Goal: Information Seeking & Learning: Find specific fact

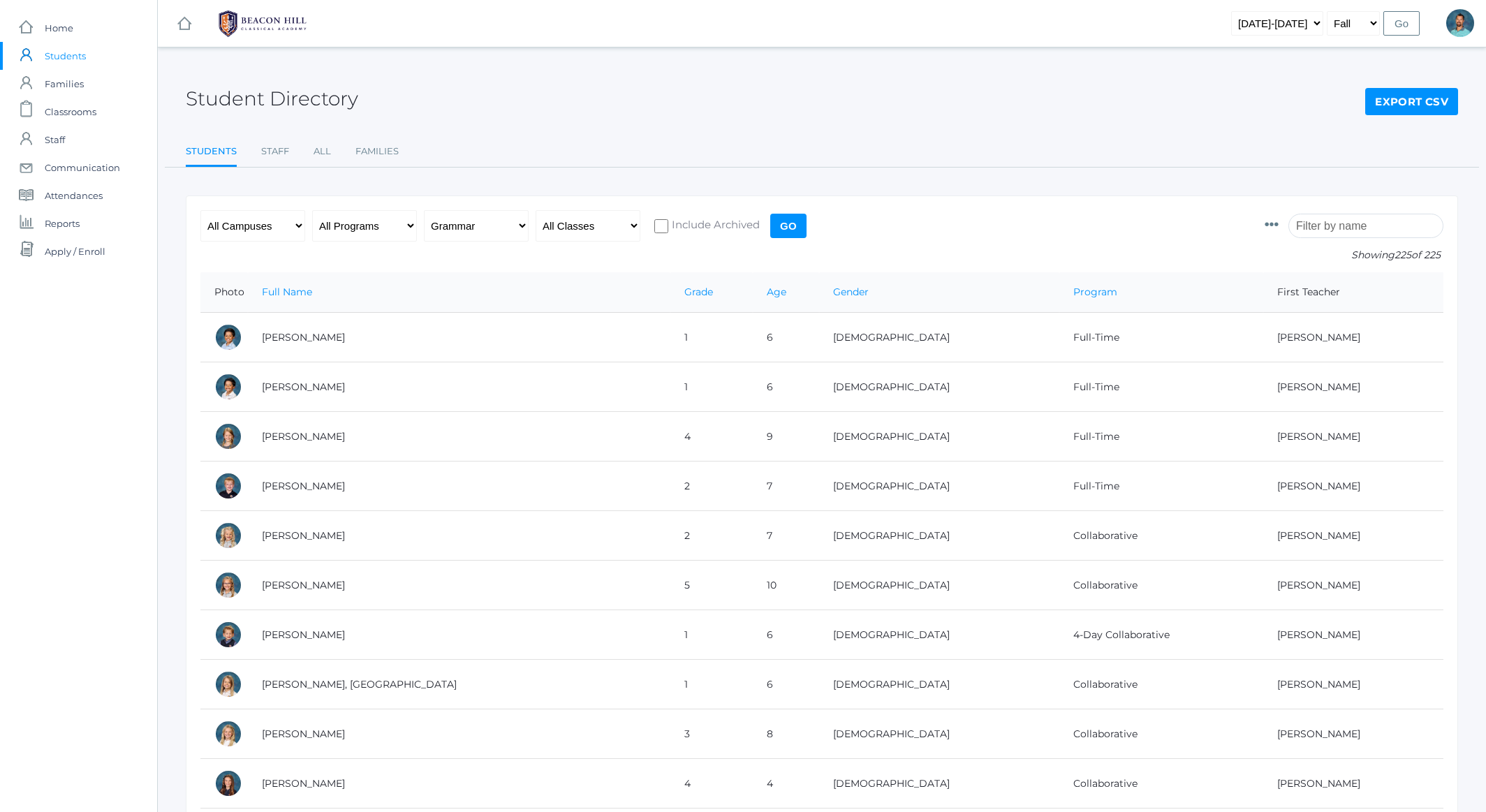
click at [1320, 231] on input "search" at bounding box center [1366, 225] width 155 height 25
select select "5"
click at [789, 226] on input "Go" at bounding box center [789, 225] width 36 height 25
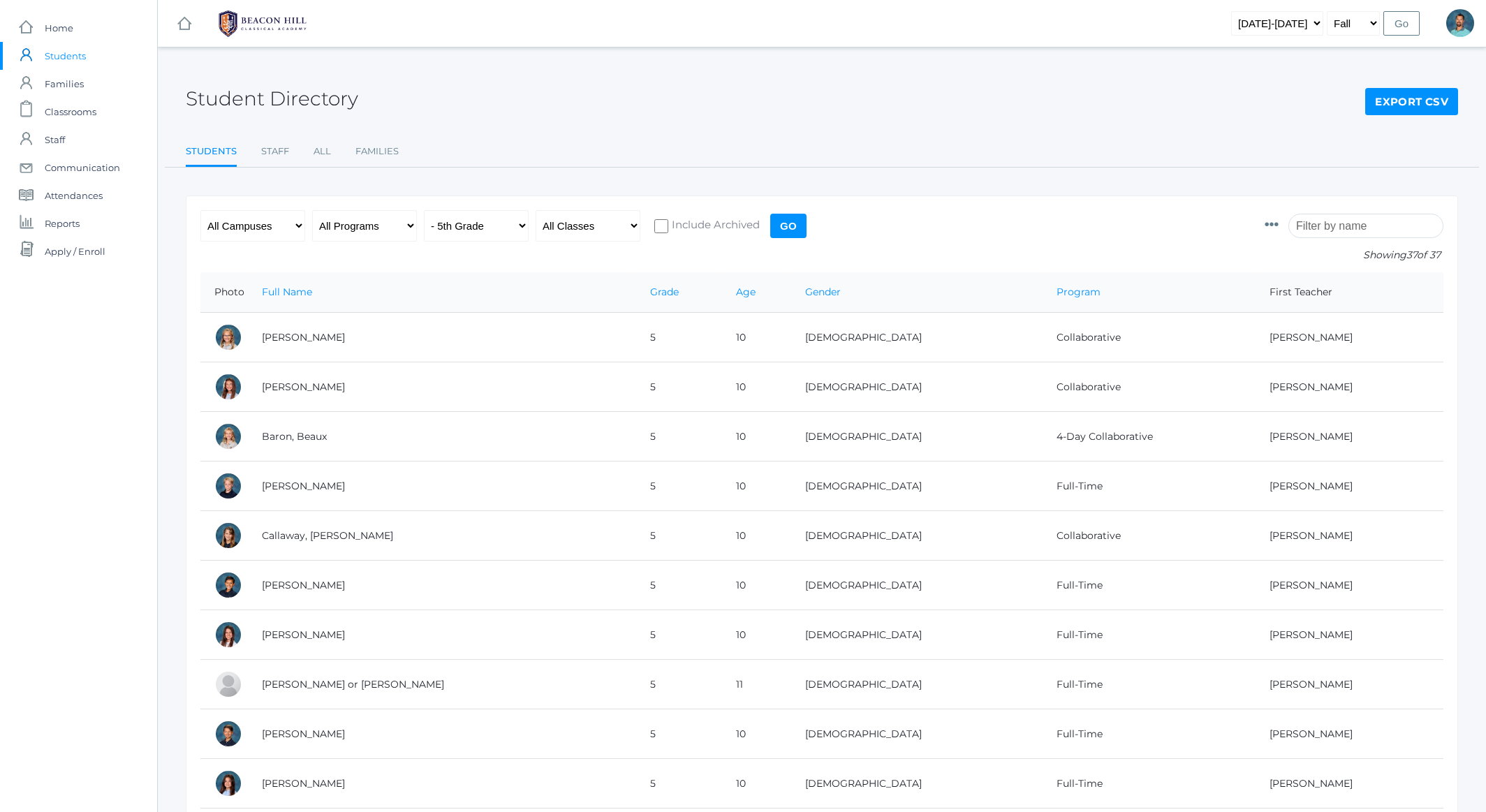
click at [1390, 91] on link "Export CSV" at bounding box center [1411, 101] width 93 height 28
click at [1346, 228] on input "search" at bounding box center [1366, 225] width 155 height 25
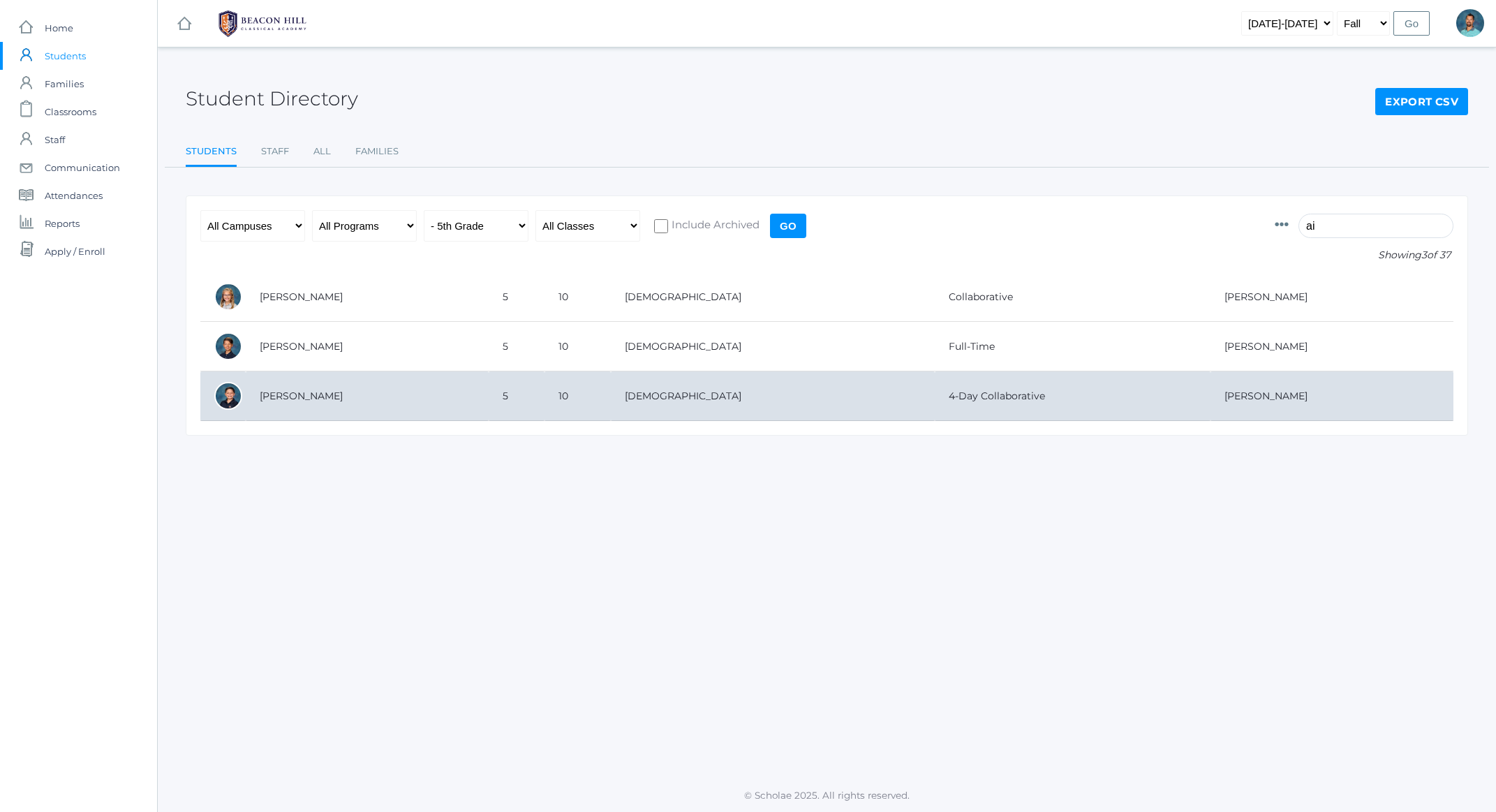
type input "ai"
click at [327, 406] on td "[PERSON_NAME]" at bounding box center [367, 396] width 242 height 49
click at [270, 394] on td "[PERSON_NAME]" at bounding box center [367, 396] width 242 height 49
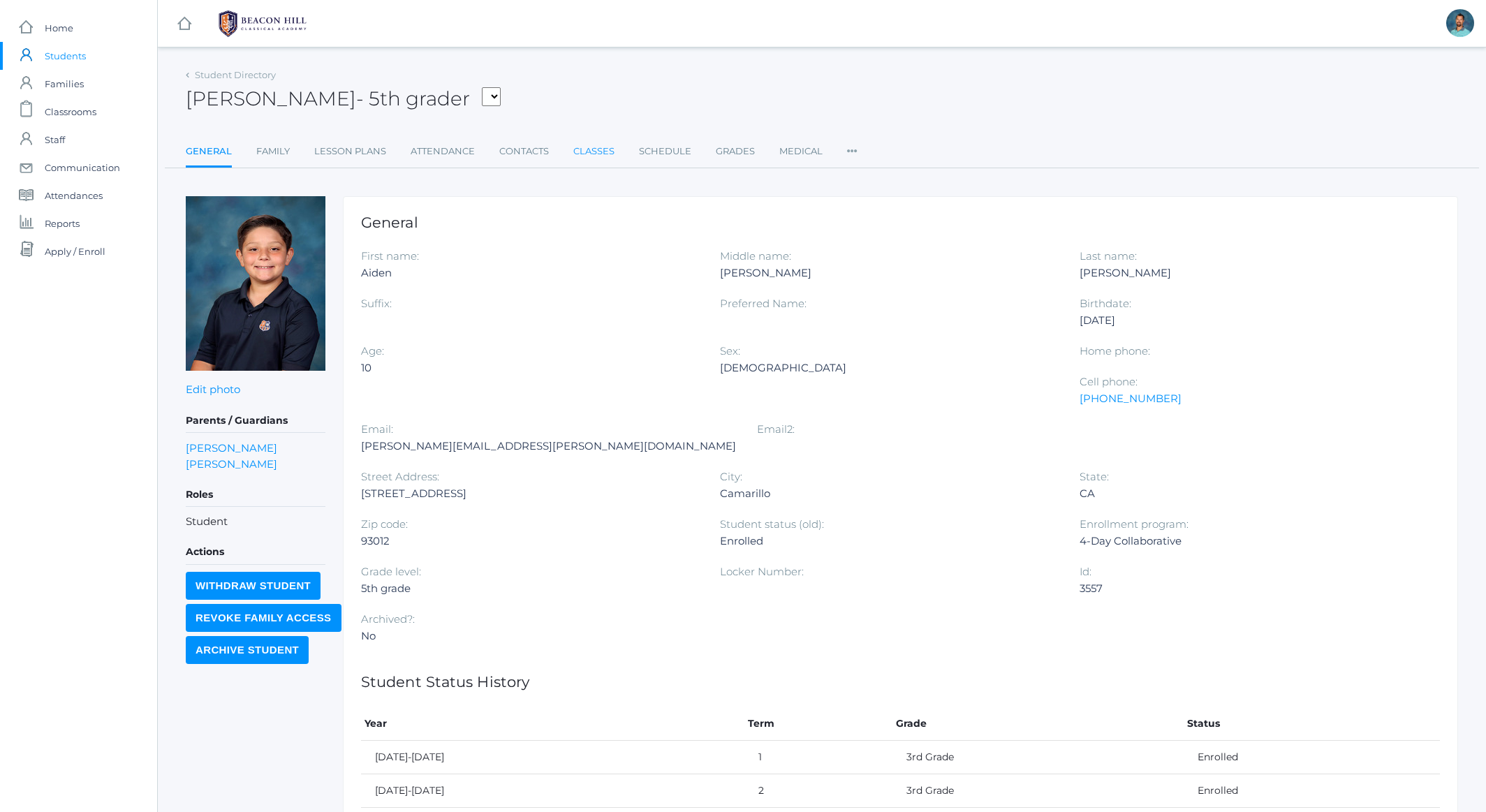
click at [601, 152] on link "Classes" at bounding box center [593, 151] width 41 height 28
click at [282, 154] on link "Family" at bounding box center [273, 151] width 34 height 28
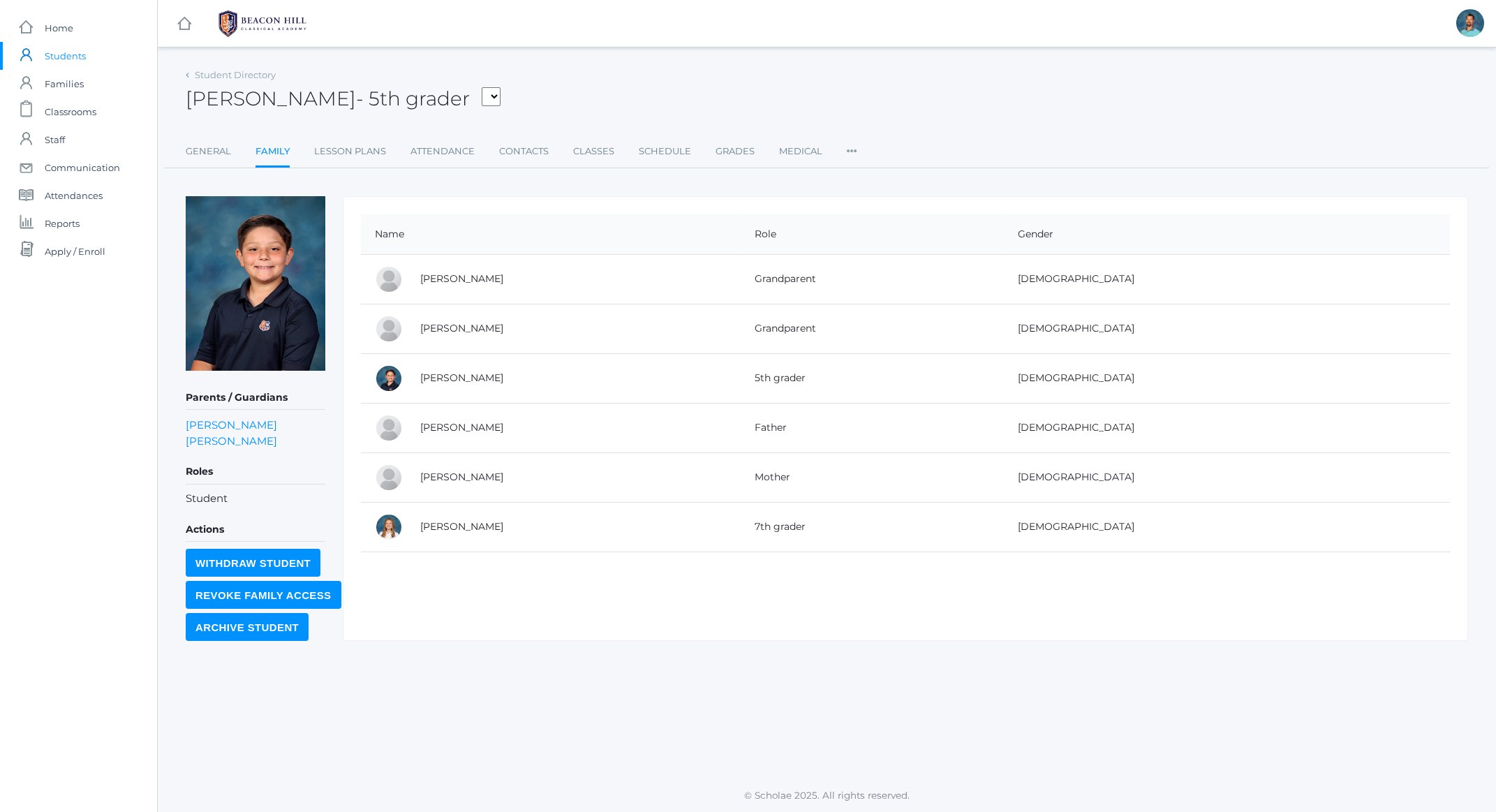
click at [67, 59] on span "Students" at bounding box center [65, 56] width 41 height 28
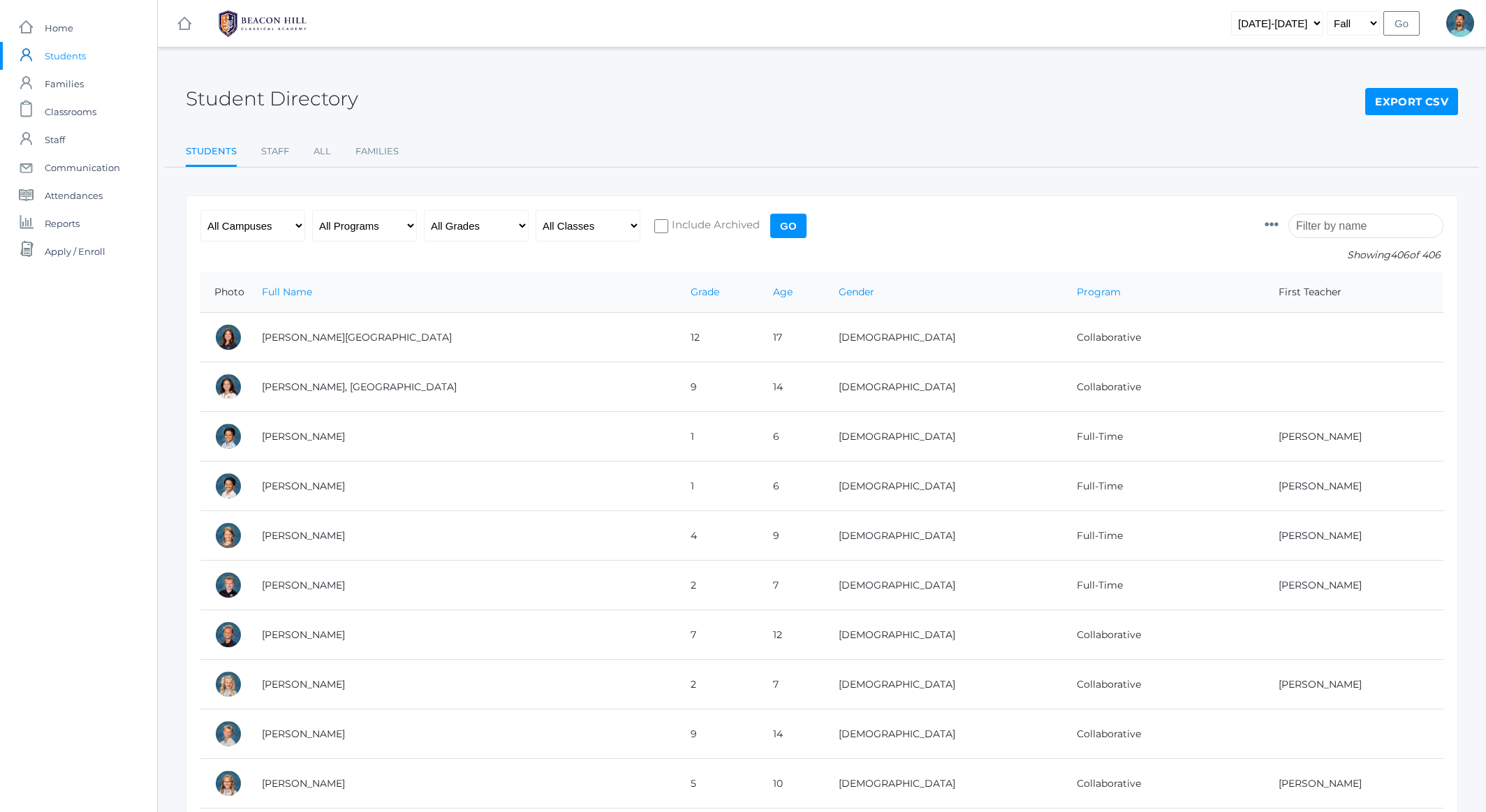
click at [1329, 226] on input "search" at bounding box center [1366, 225] width 155 height 25
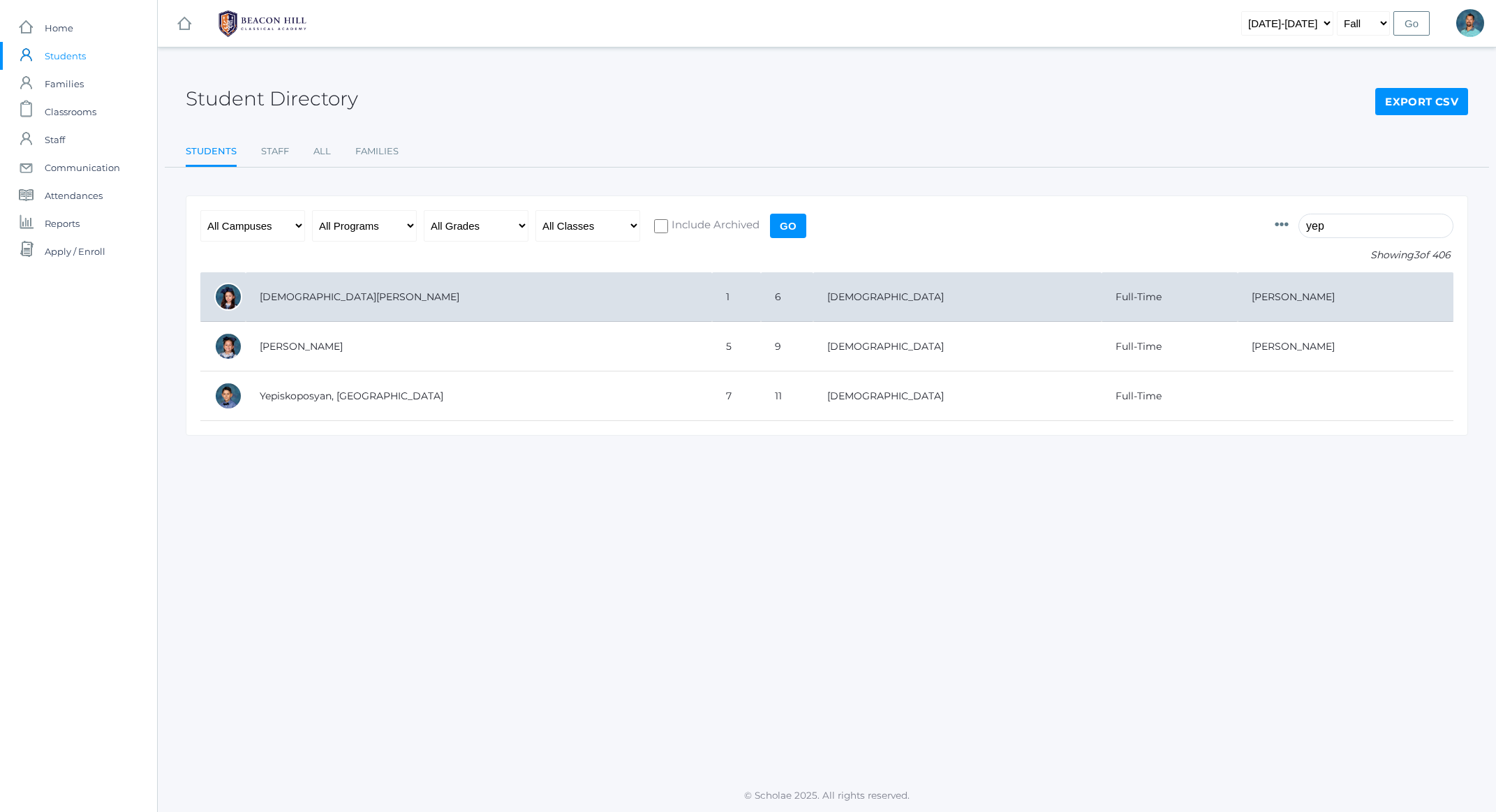
type input "yep"
copy td "Yepiskoposyan"
